Goal: Register for event/course

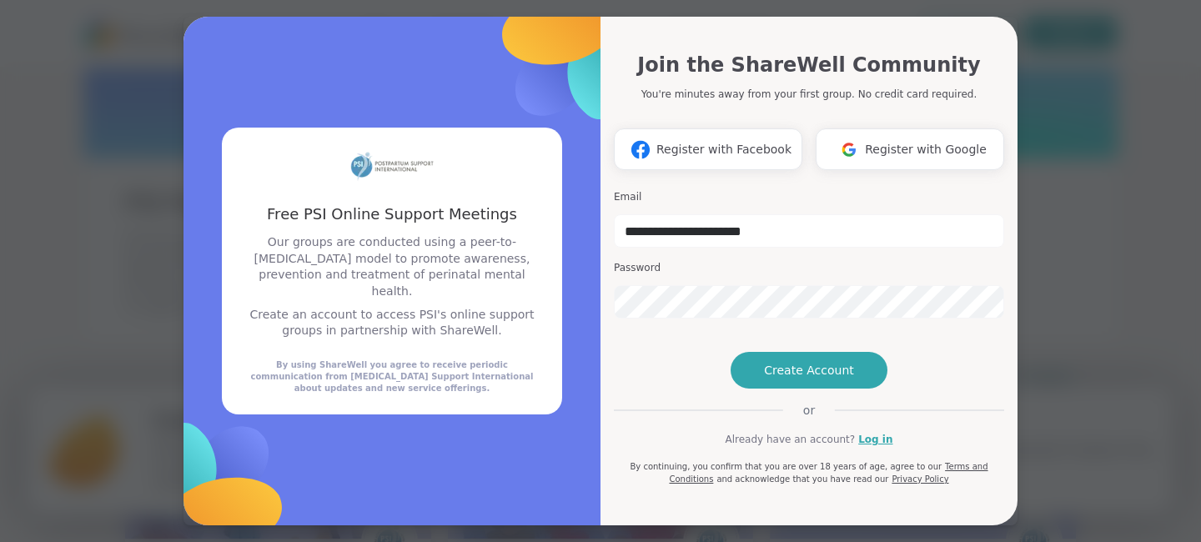
type input "**********"
click at [782, 379] on span "Create Account" at bounding box center [809, 370] width 90 height 17
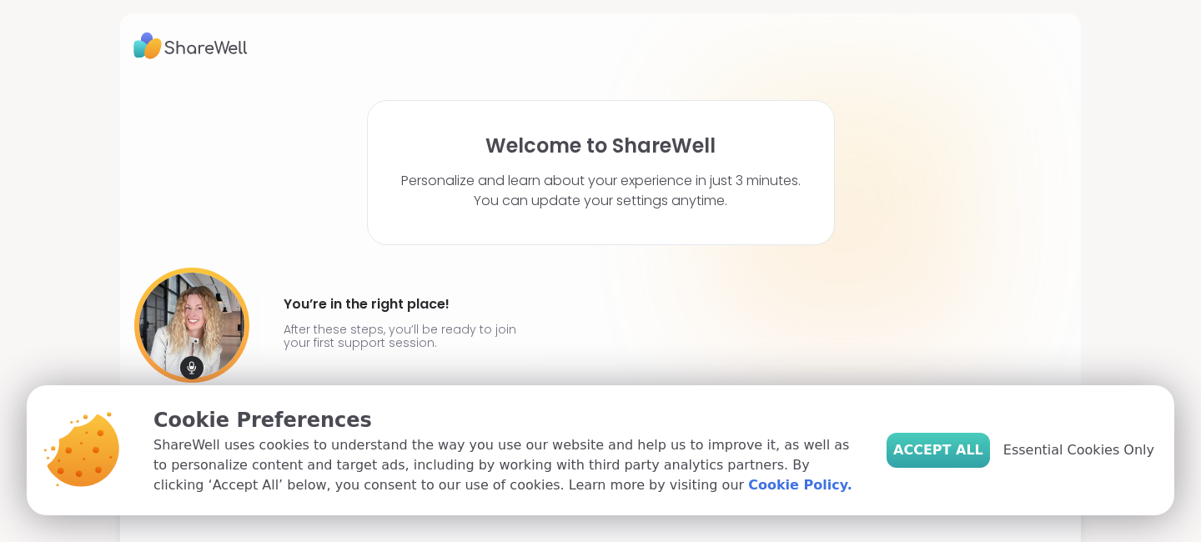
click at [954, 440] on button "Accept All" at bounding box center [938, 450] width 103 height 35
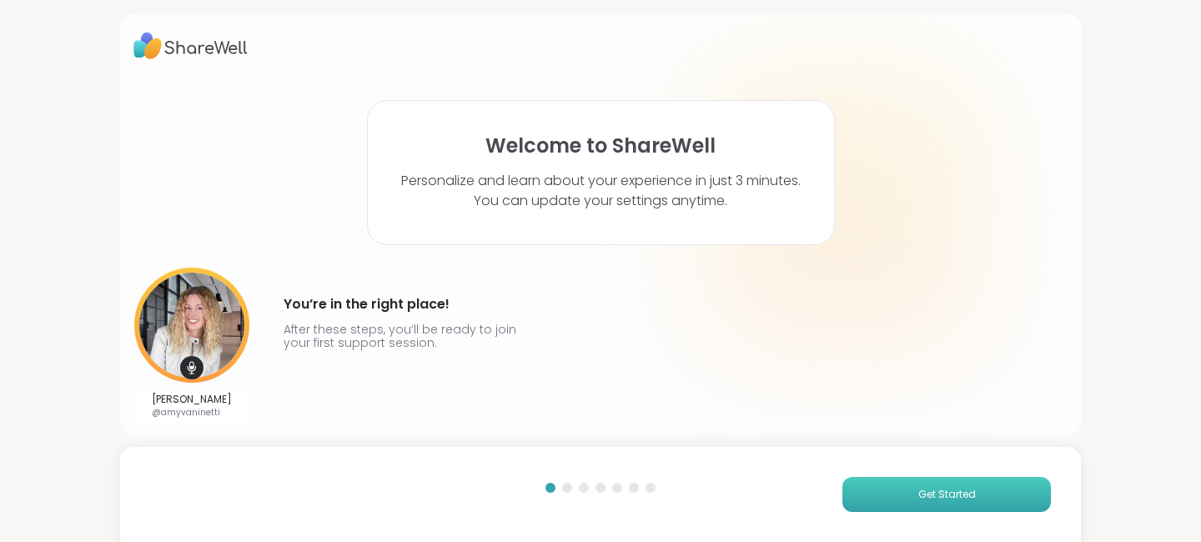
click at [934, 489] on span "Get Started" at bounding box center [947, 494] width 58 height 15
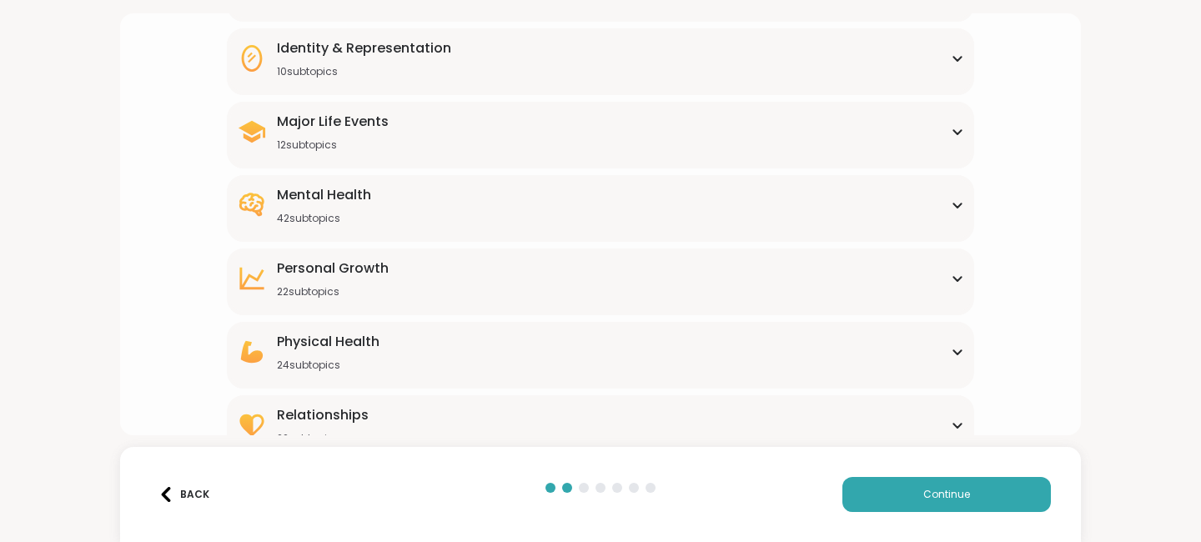
scroll to position [204, 0]
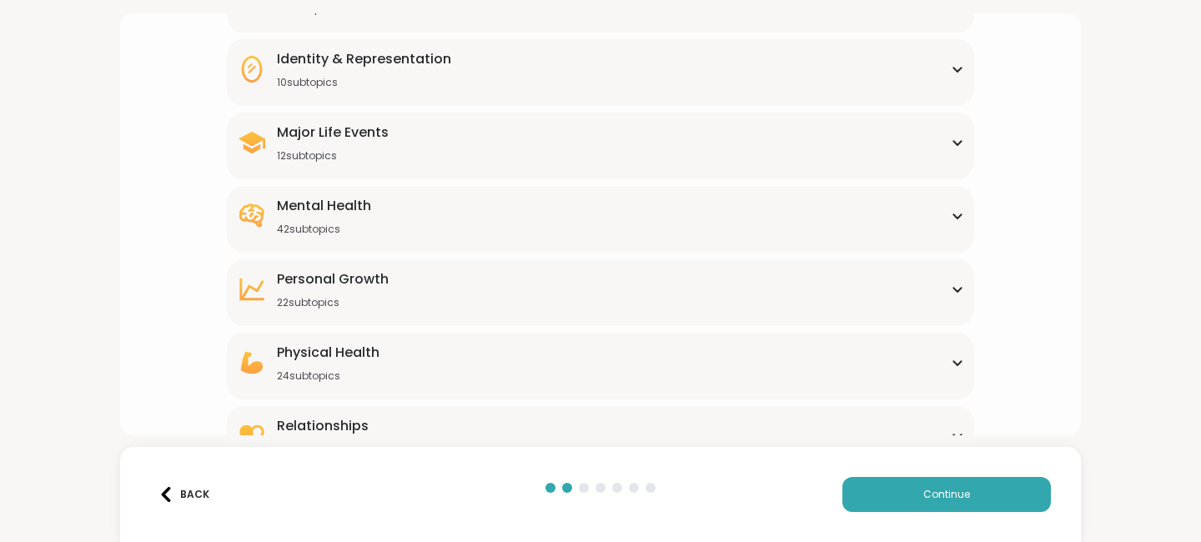
click at [959, 146] on icon at bounding box center [957, 142] width 13 height 8
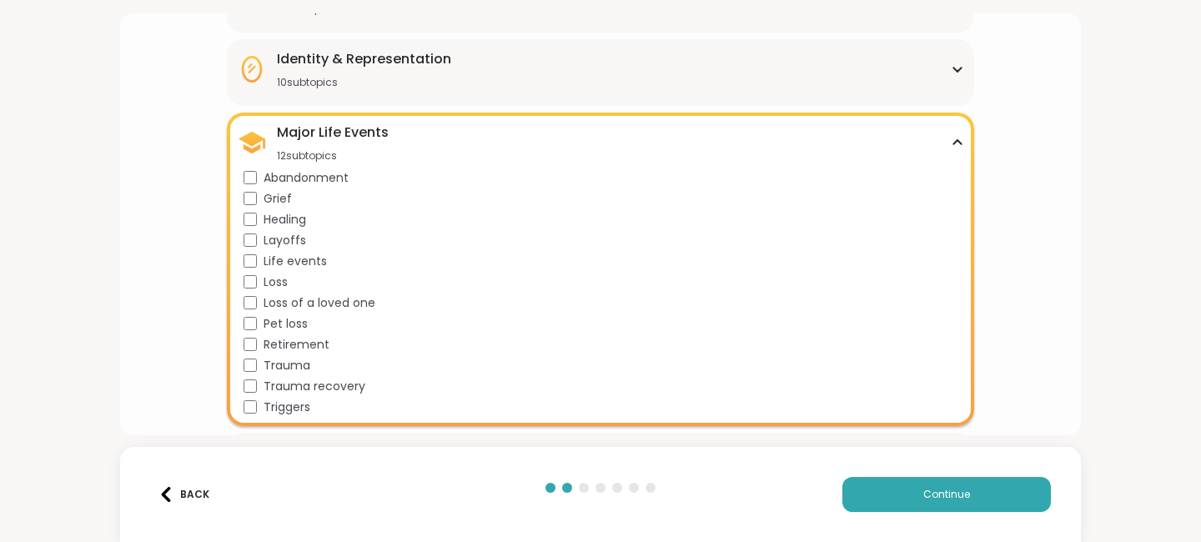
click at [1046, 115] on div "What brought you here? Tell us which support group topics interest you Family &…" at bounding box center [600, 304] width 934 height 832
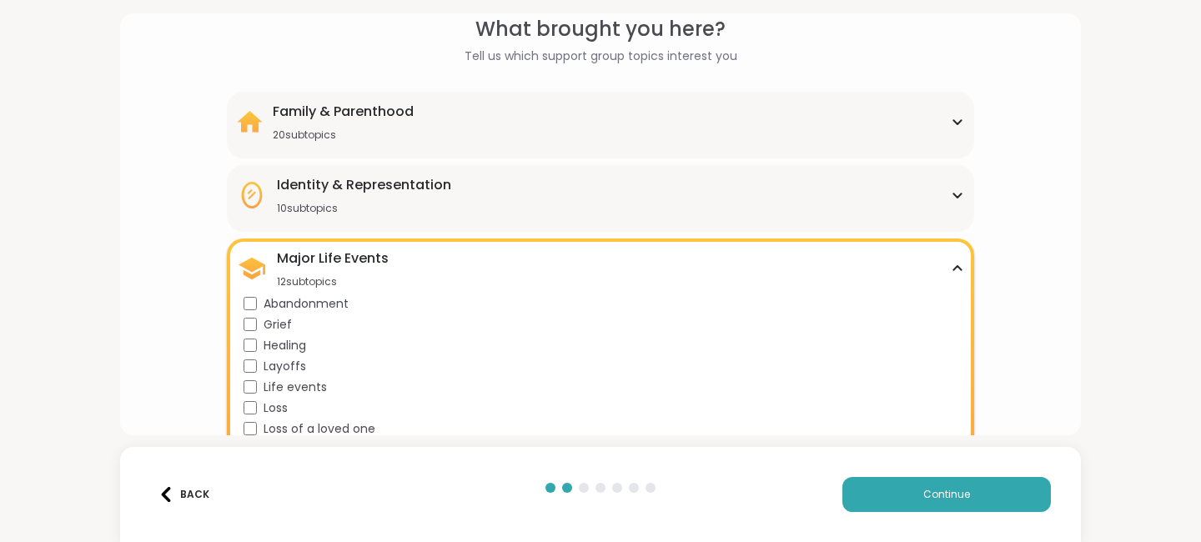
scroll to position [74, 0]
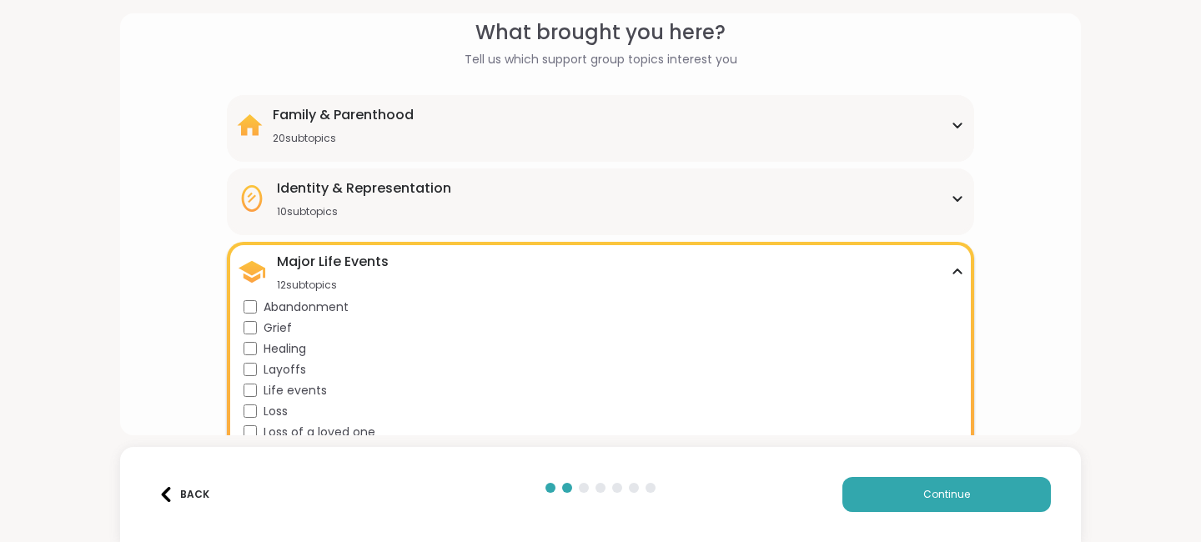
click at [958, 124] on icon at bounding box center [957, 125] width 13 height 8
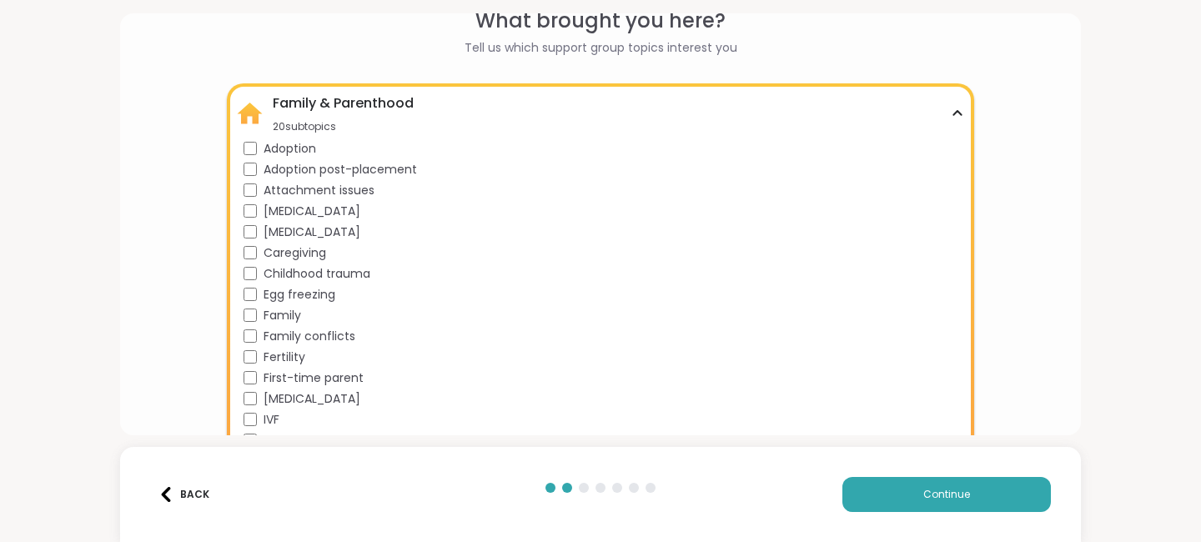
scroll to position [103, 0]
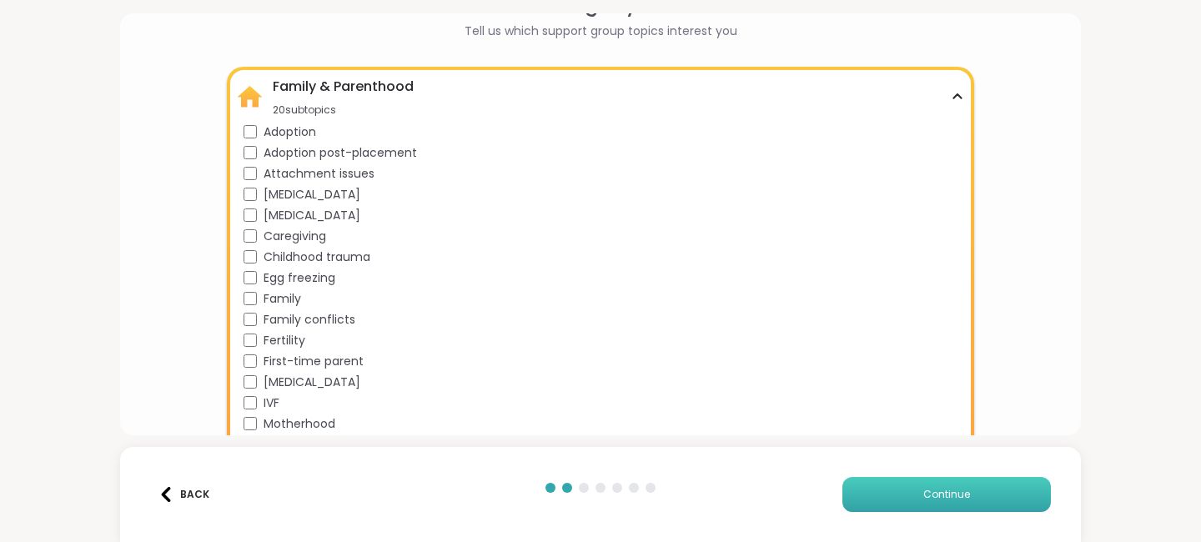
click at [955, 496] on span "Continue" at bounding box center [946, 494] width 47 height 15
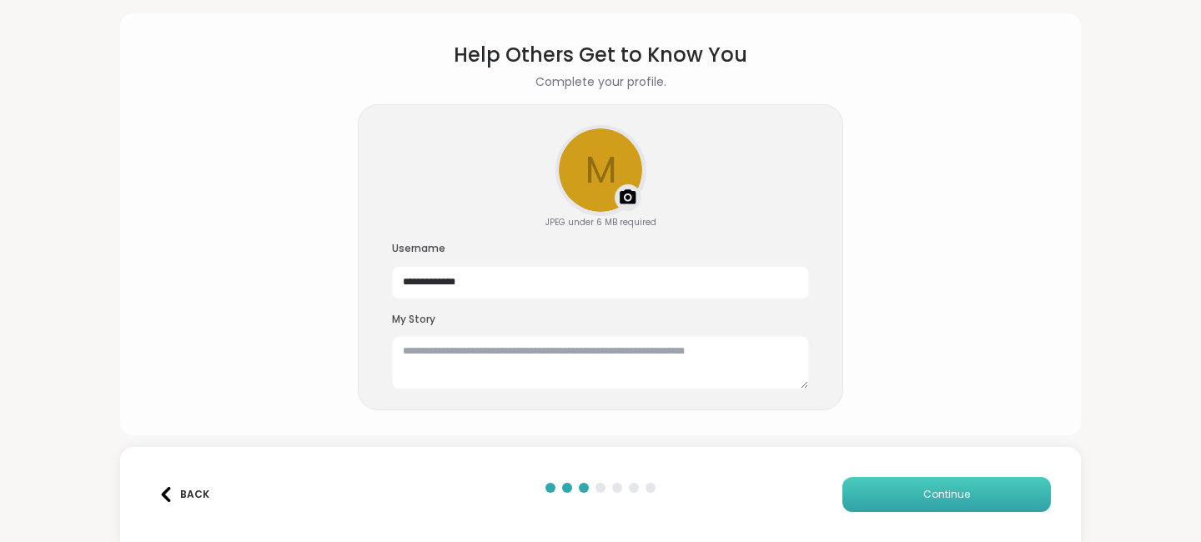
scroll to position [52, 0]
click at [625, 200] on img at bounding box center [628, 198] width 20 height 20
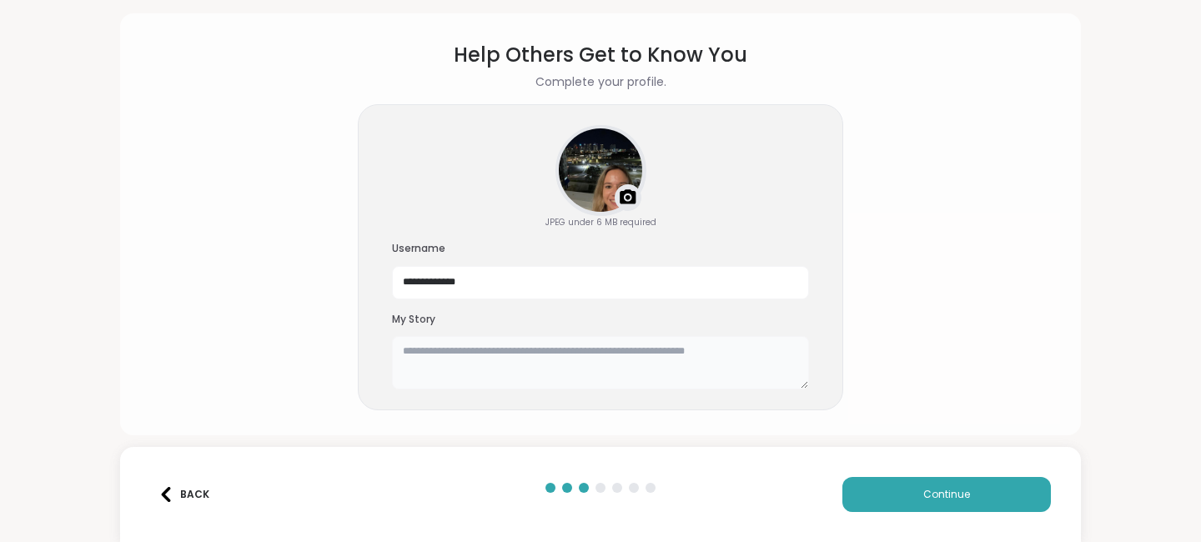
click at [704, 352] on textarea at bounding box center [600, 362] width 417 height 53
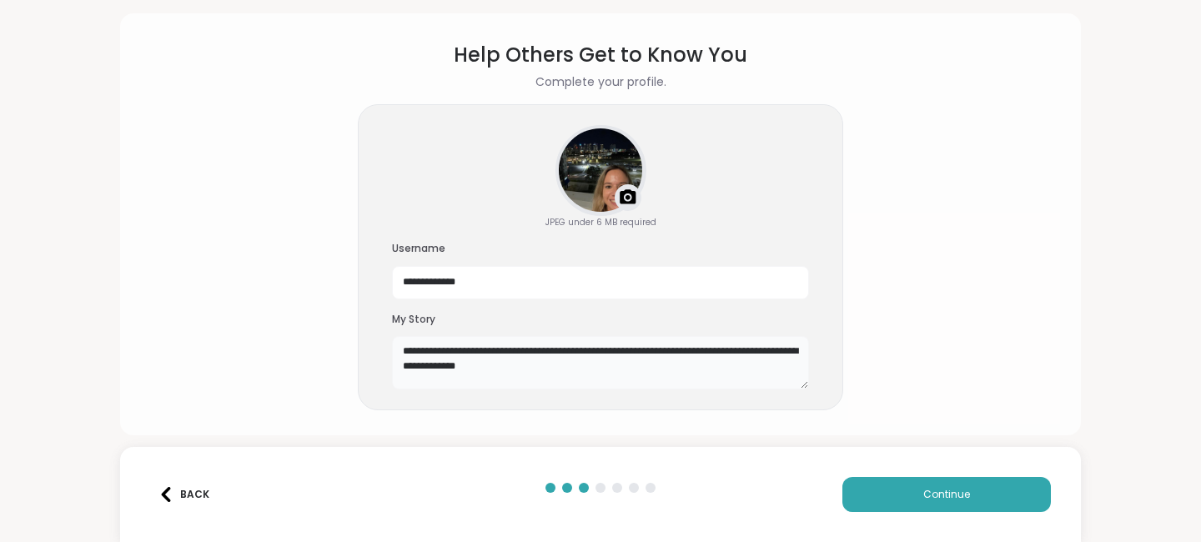
click at [637, 351] on textarea "**********" at bounding box center [600, 362] width 417 height 53
click at [698, 350] on textarea "**********" at bounding box center [600, 362] width 417 height 53
click at [595, 363] on textarea "**********" at bounding box center [600, 362] width 417 height 53
type textarea "**********"
click at [953, 488] on span "Continue" at bounding box center [946, 494] width 47 height 15
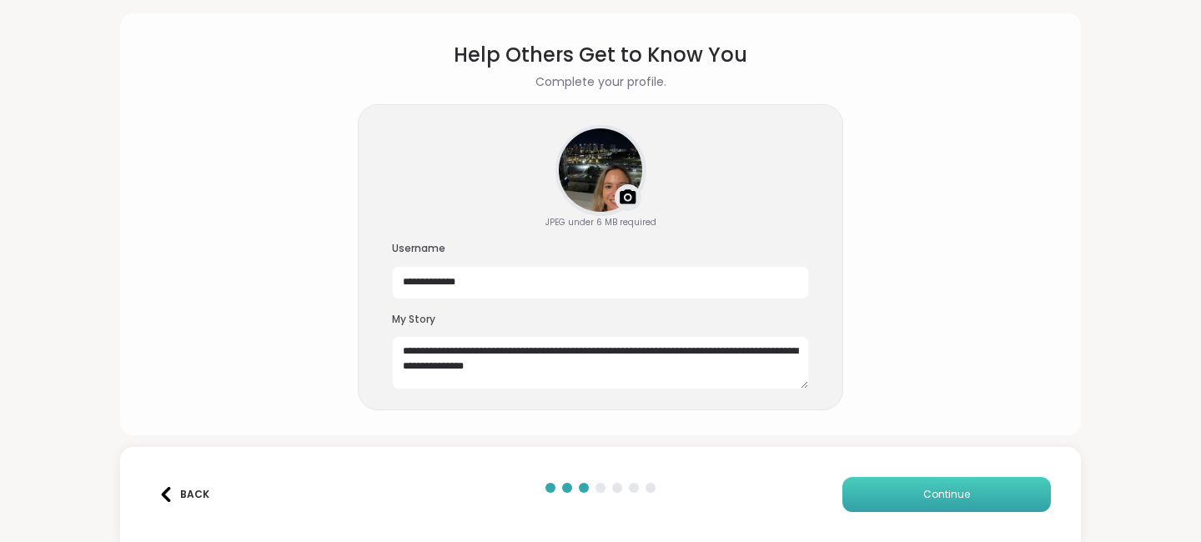
scroll to position [48, 0]
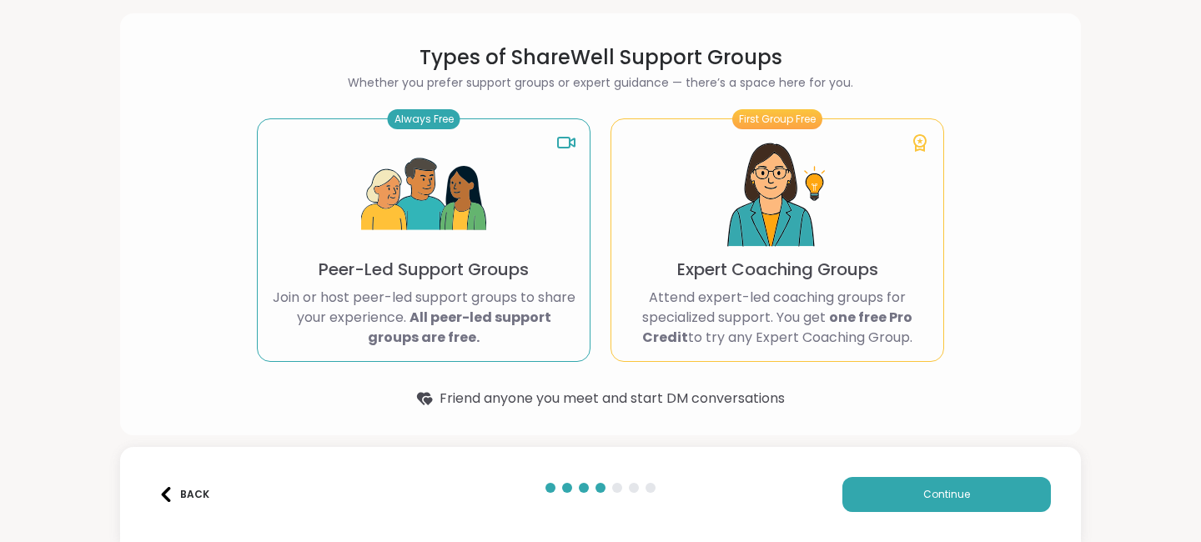
click at [435, 191] on img at bounding box center [423, 195] width 125 height 125
click at [918, 488] on button "Continue" at bounding box center [947, 494] width 209 height 35
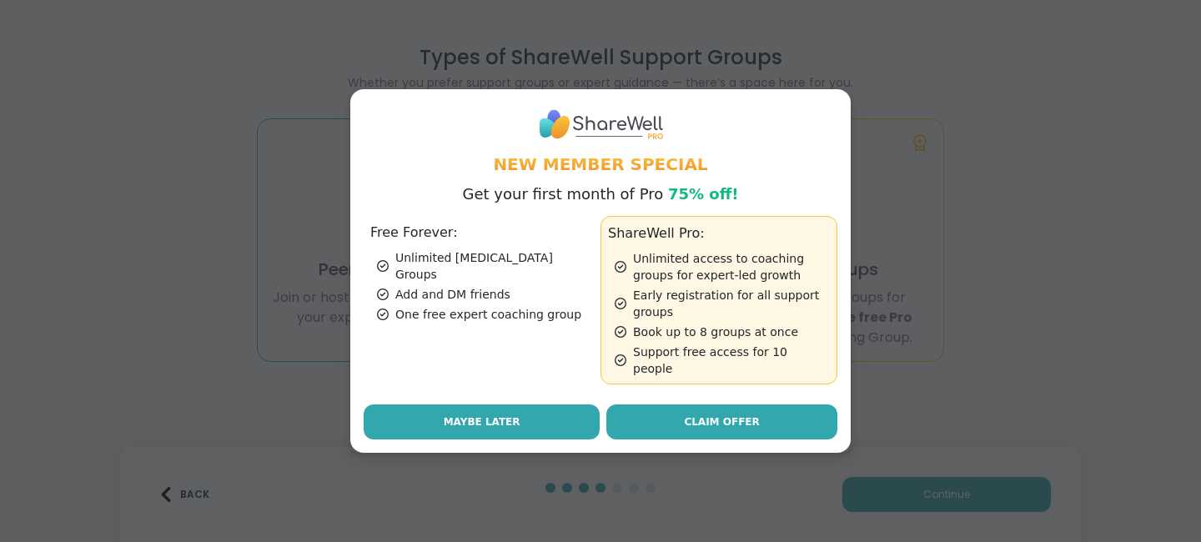
click at [520, 417] on button "Maybe Later" at bounding box center [482, 422] width 236 height 35
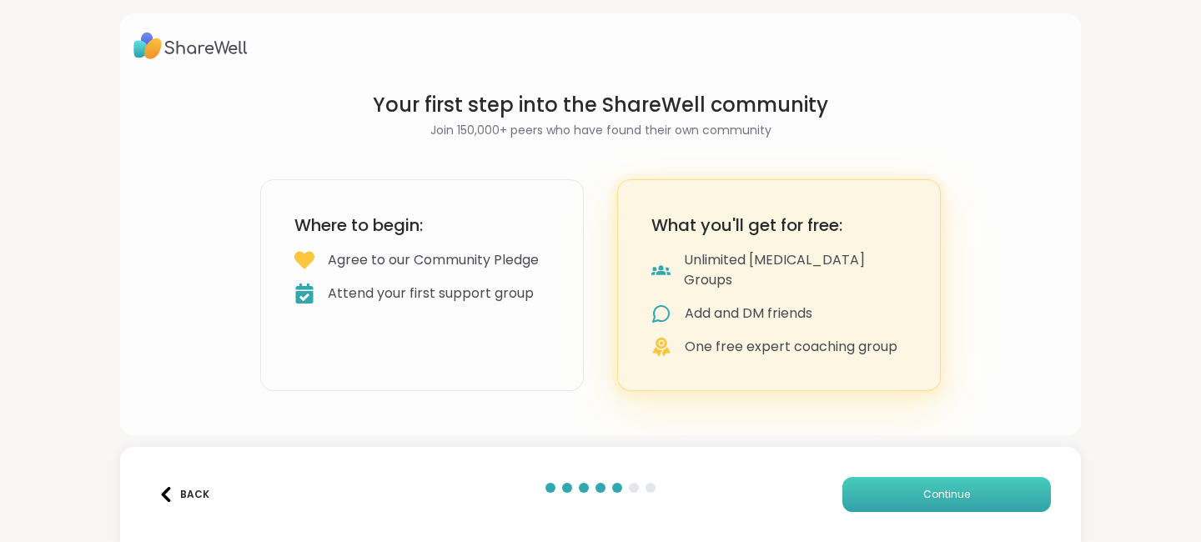
click at [989, 490] on button "Continue" at bounding box center [947, 494] width 209 height 35
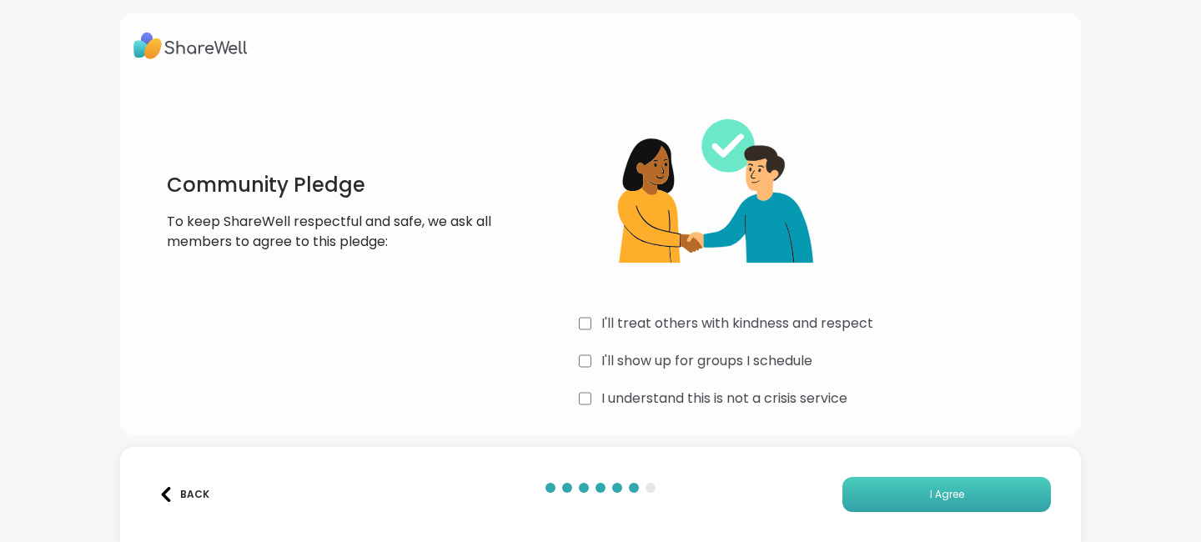
click at [943, 494] on span "I Agree" at bounding box center [947, 494] width 34 height 15
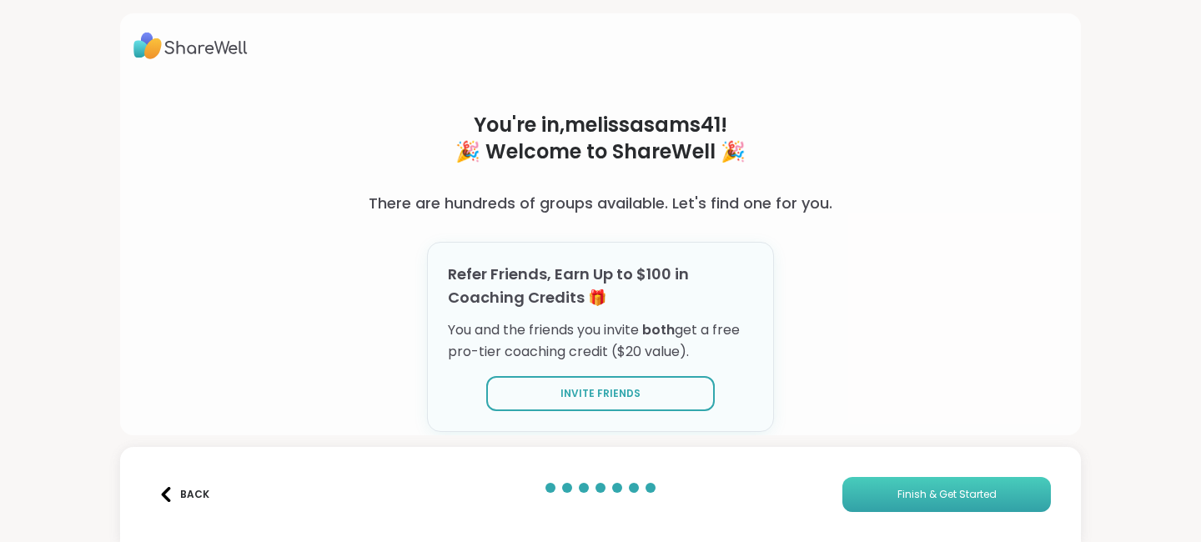
click at [955, 491] on span "Finish & Get Started" at bounding box center [947, 494] width 99 height 15
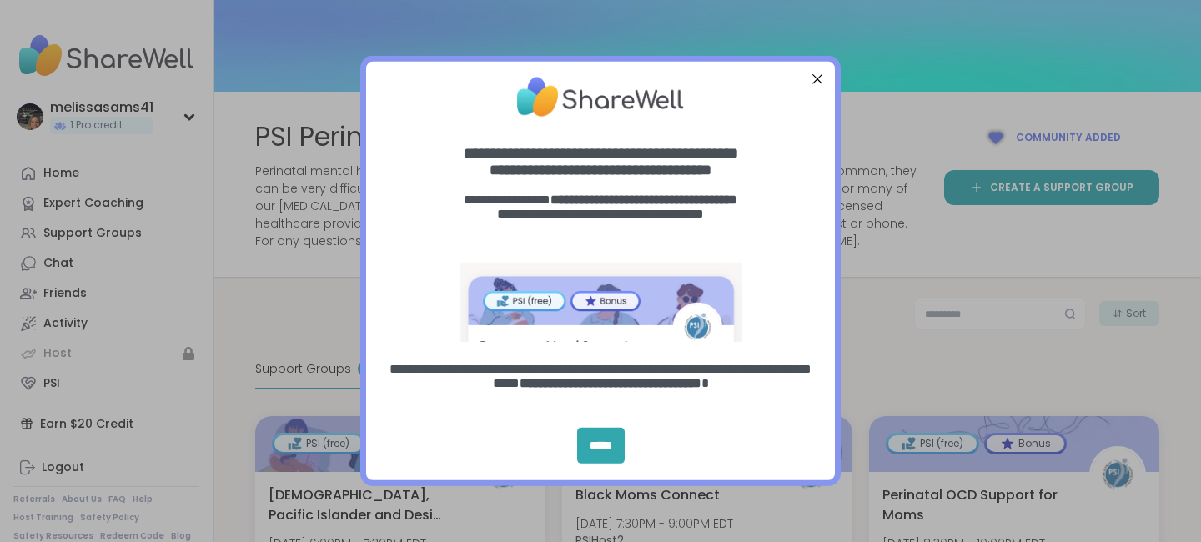
click at [816, 75] on div "Close Step" at bounding box center [818, 79] width 22 height 22
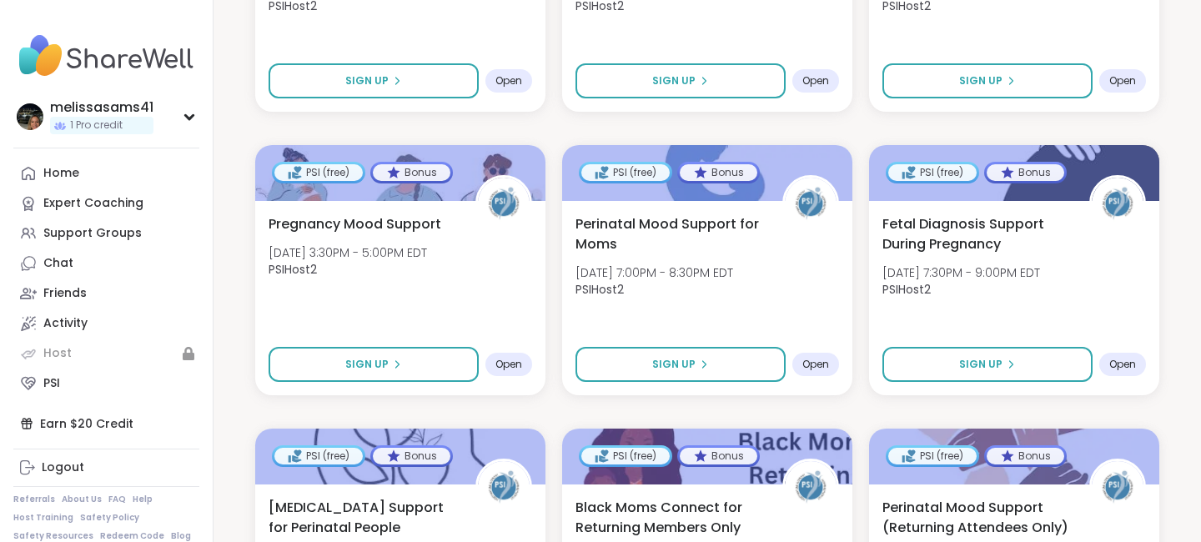
scroll to position [841, 0]
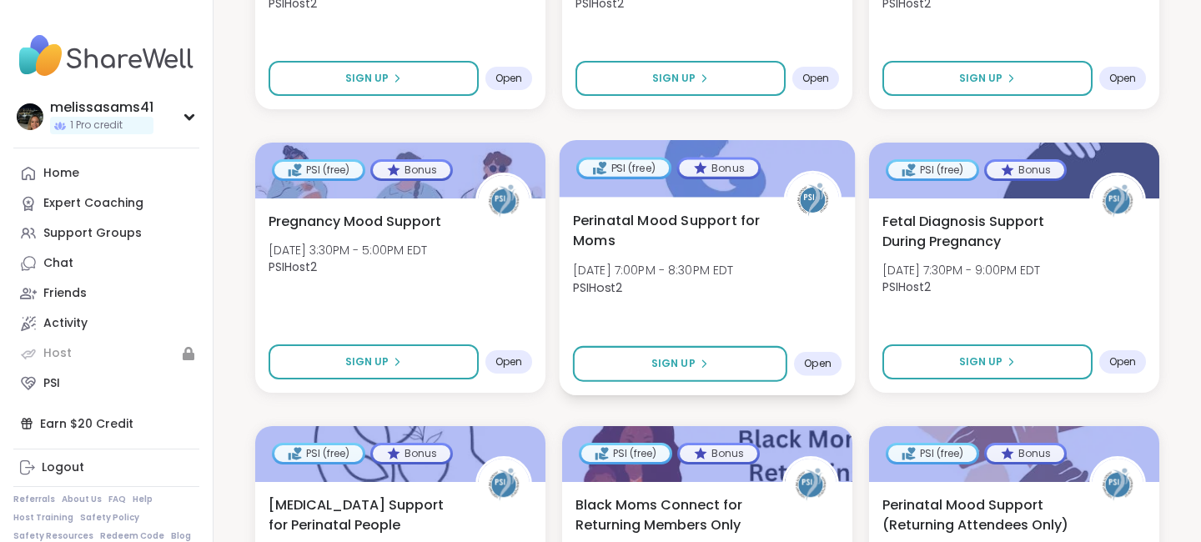
click at [692, 221] on span "Perinatal Mood Support for Moms" at bounding box center [669, 230] width 193 height 41
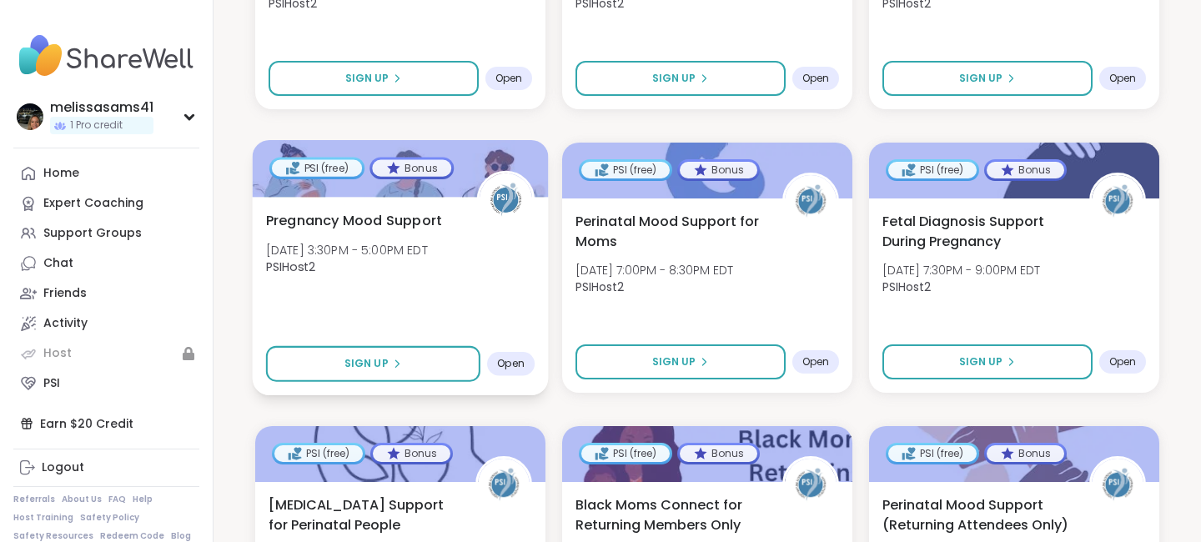
click at [368, 226] on span "Pregnancy Mood Support" at bounding box center [354, 220] width 176 height 20
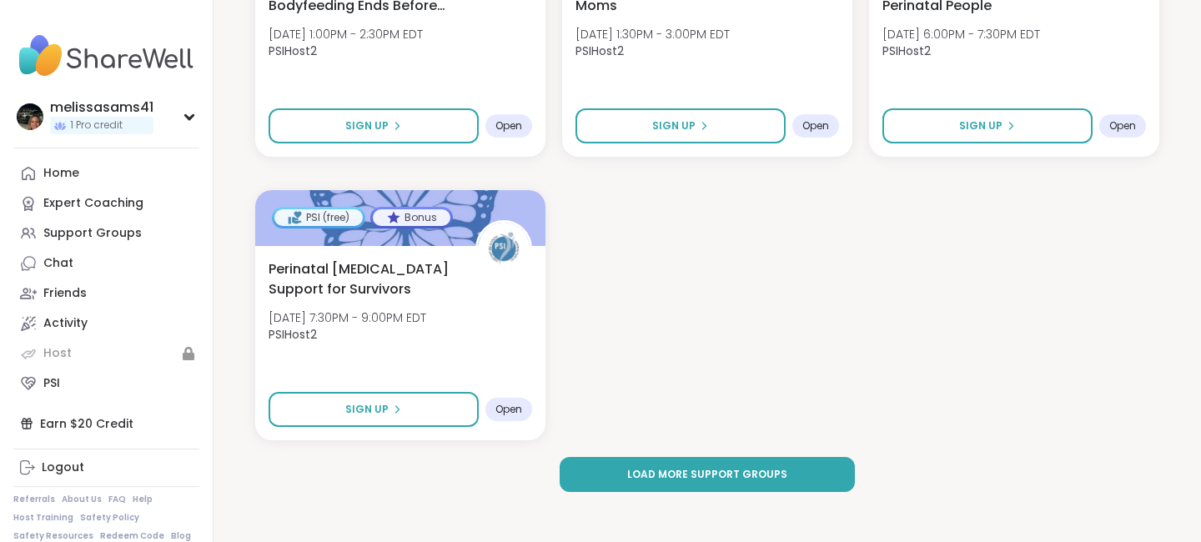
scroll to position [2498, 0]
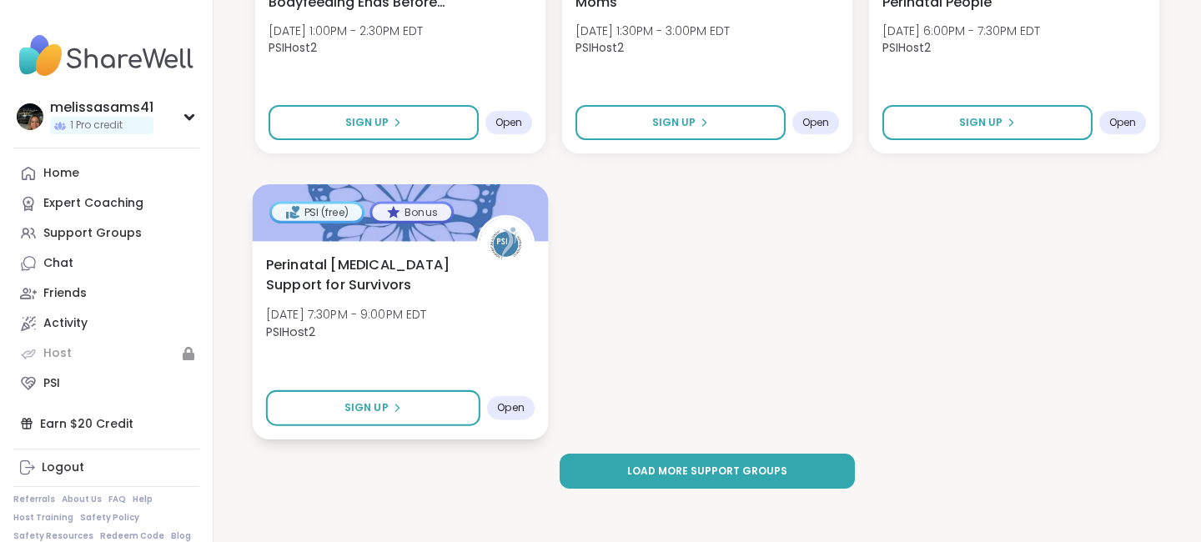
click at [373, 265] on span "Perinatal Psychosis Support for Survivors" at bounding box center [362, 274] width 193 height 41
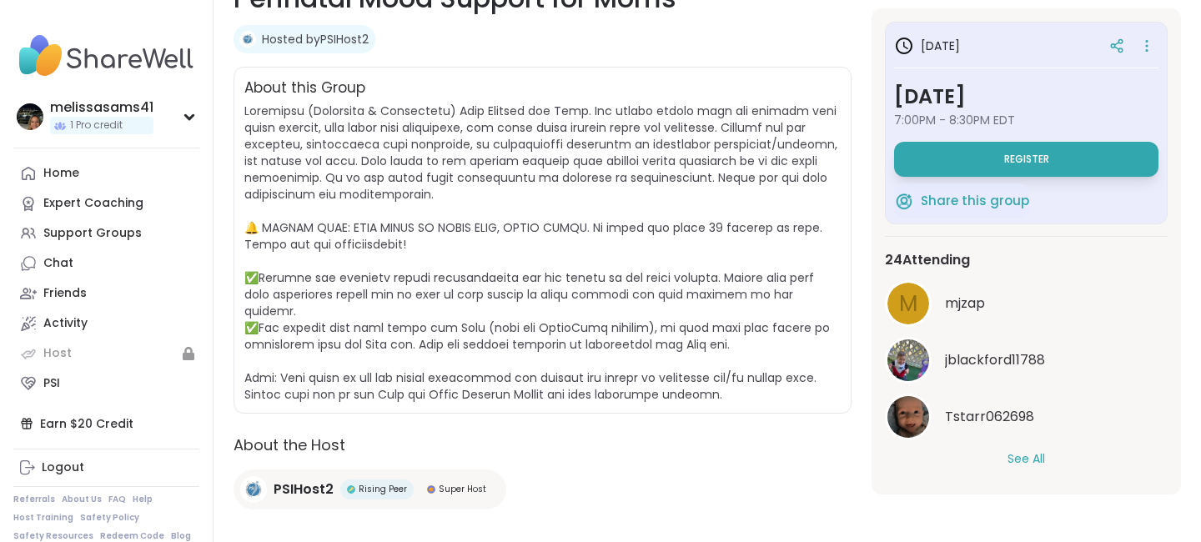
scroll to position [314, 0]
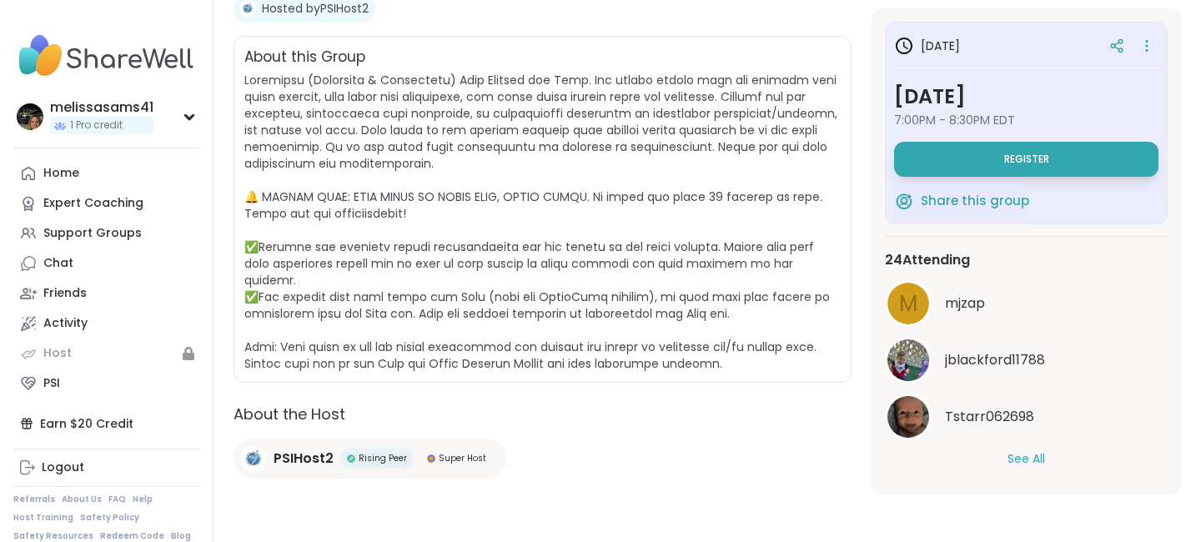
click at [1023, 460] on button "See All" at bounding box center [1027, 459] width 38 height 18
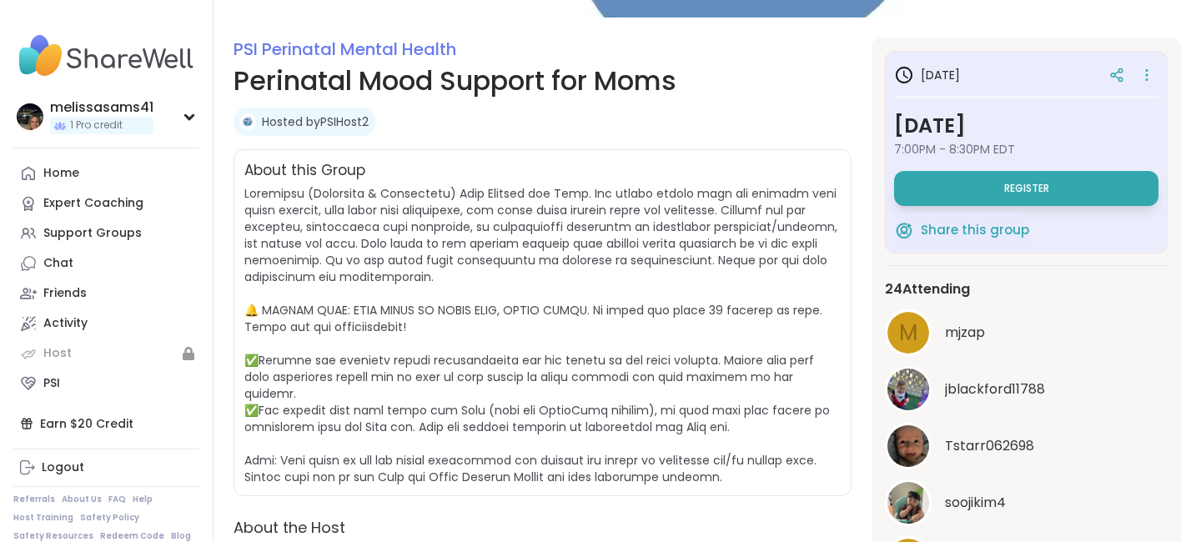
scroll to position [204, 0]
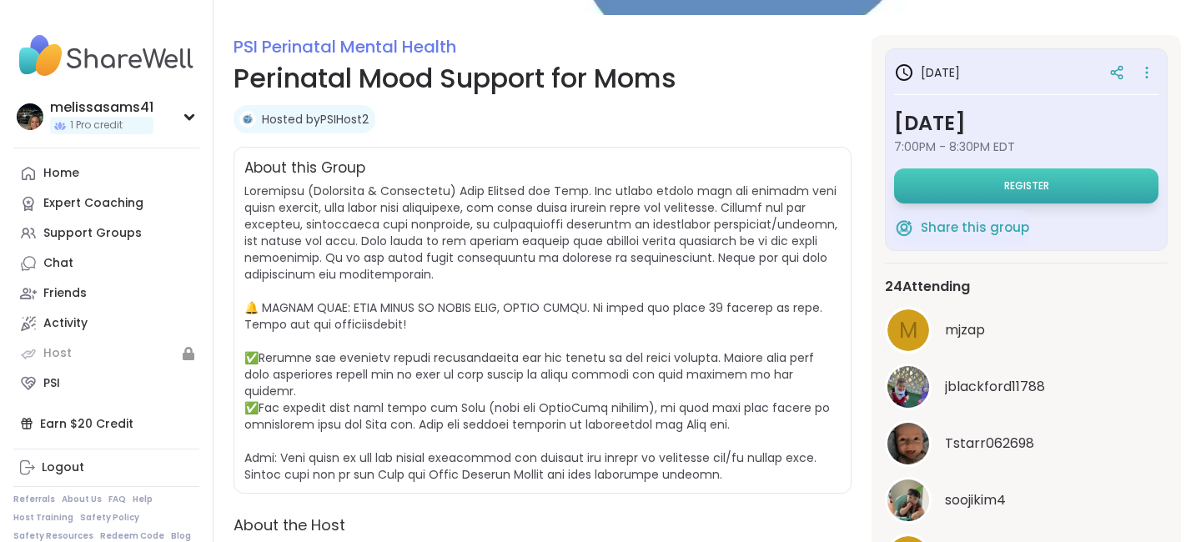
click at [1028, 181] on span "Register" at bounding box center [1026, 185] width 45 height 13
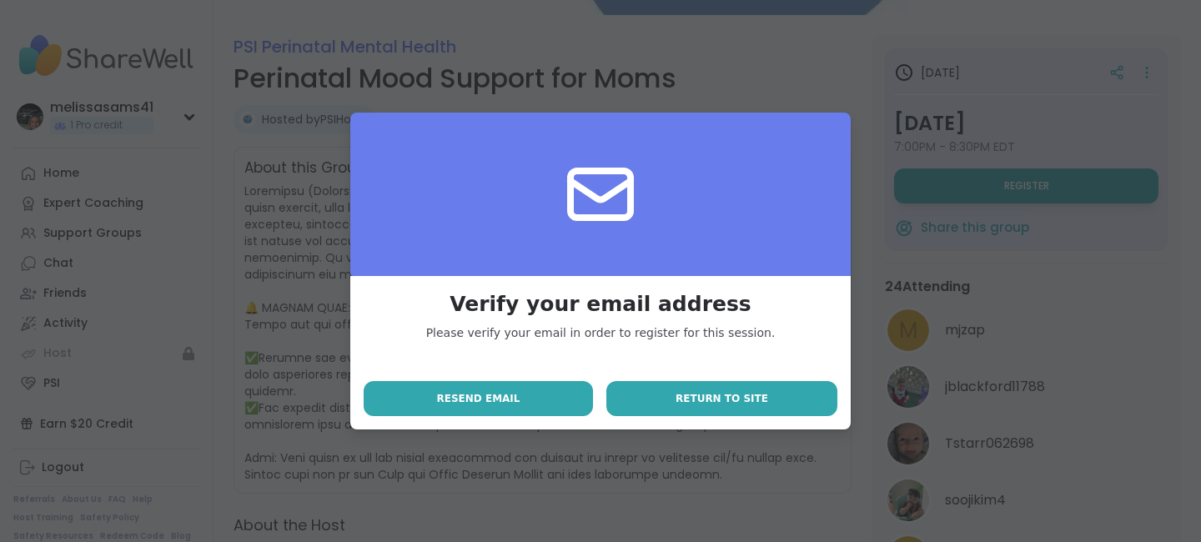
click at [647, 390] on button "Return to site" at bounding box center [721, 398] width 231 height 35
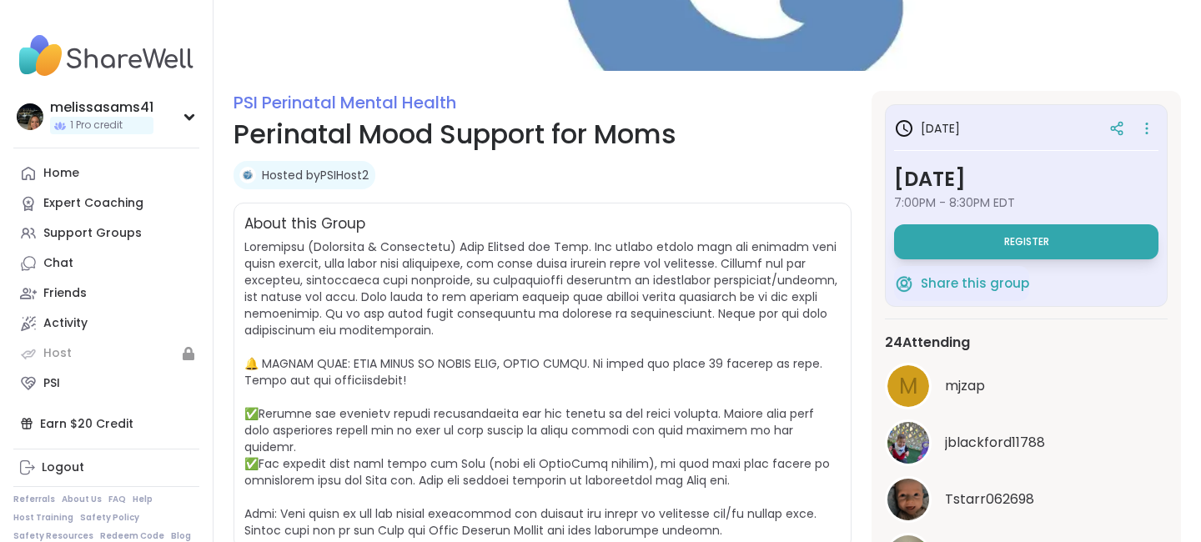
scroll to position [147, 0]
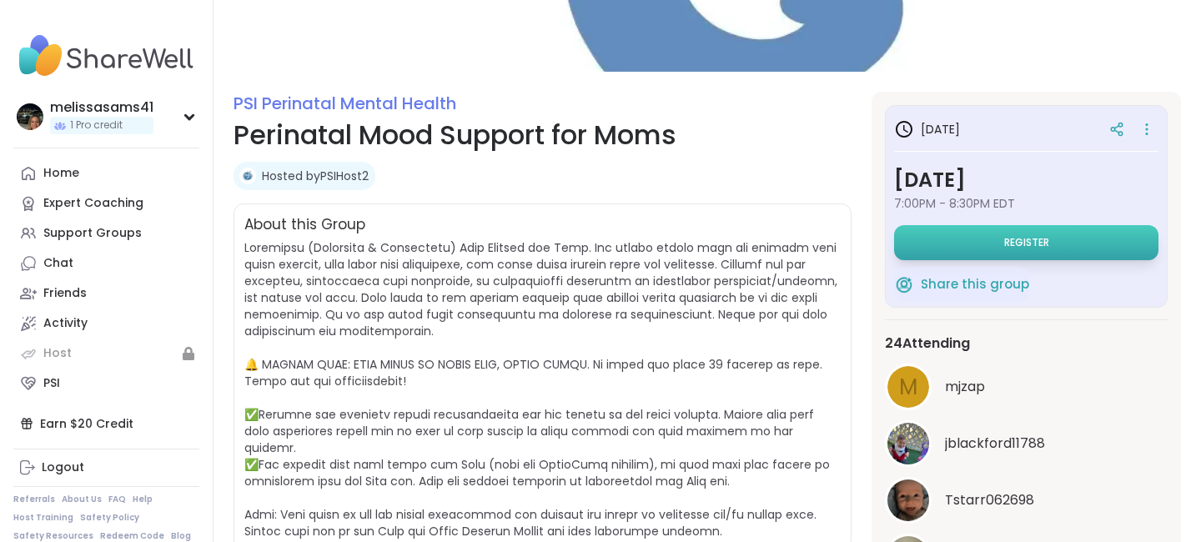
click at [989, 236] on button "Register" at bounding box center [1026, 242] width 264 height 35
select select "**"
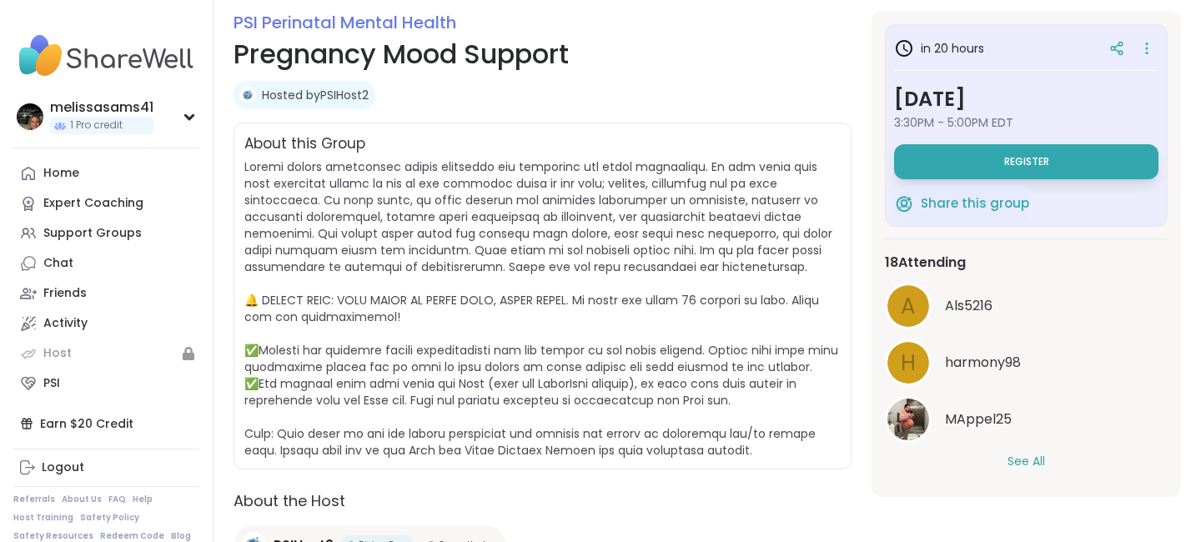
scroll to position [234, 0]
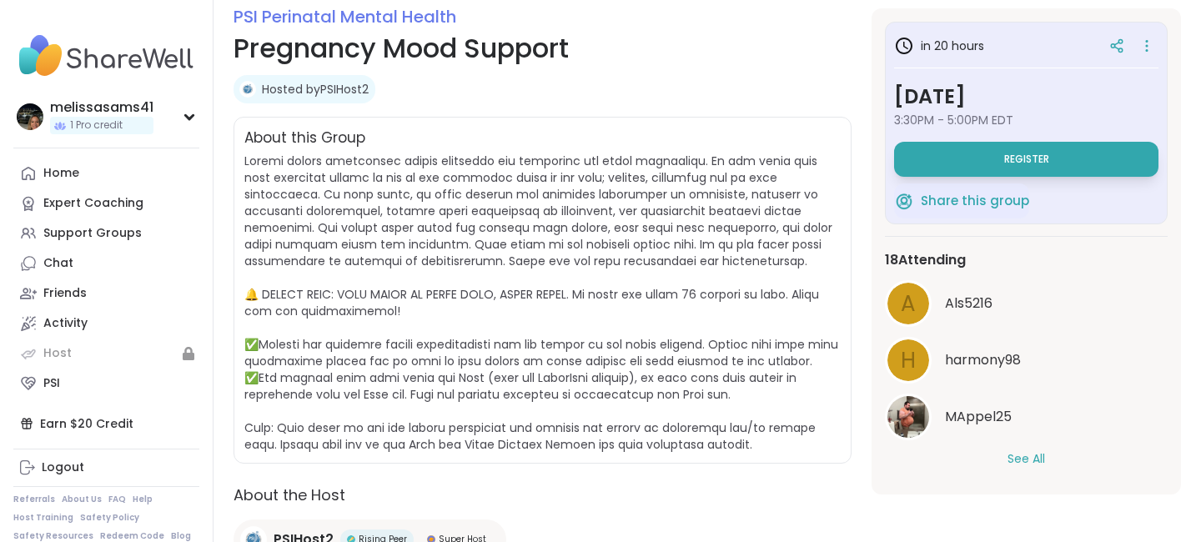
click at [1029, 461] on button "See All" at bounding box center [1027, 459] width 38 height 18
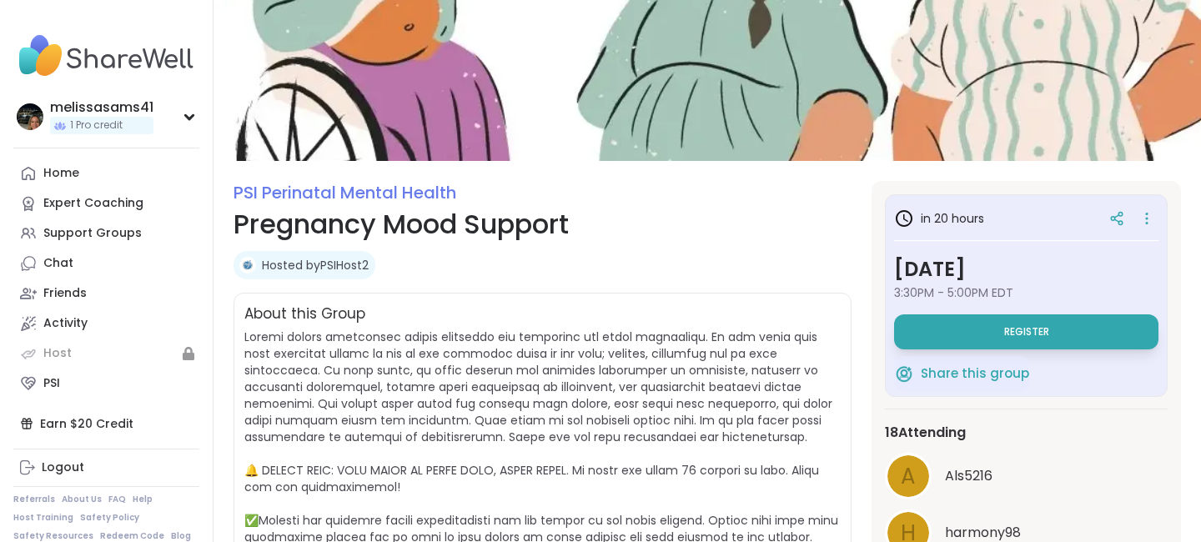
scroll to position [54, 0]
